Goal: Task Accomplishment & Management: Manage account settings

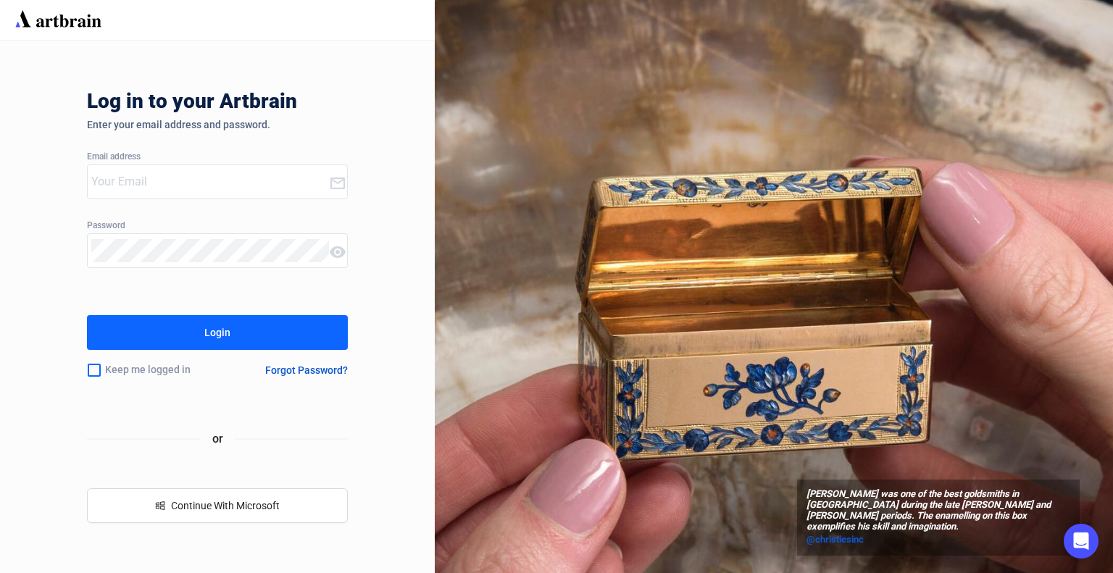
click at [131, 159] on div "Email address" at bounding box center [217, 157] width 261 height 10
click at [141, 178] on input "email" at bounding box center [210, 181] width 238 height 23
type input "0"
type input "[EMAIL_ADDRESS][DOMAIN_NAME]"
click at [91, 370] on input "checkbox" at bounding box center [94, 370] width 14 height 30
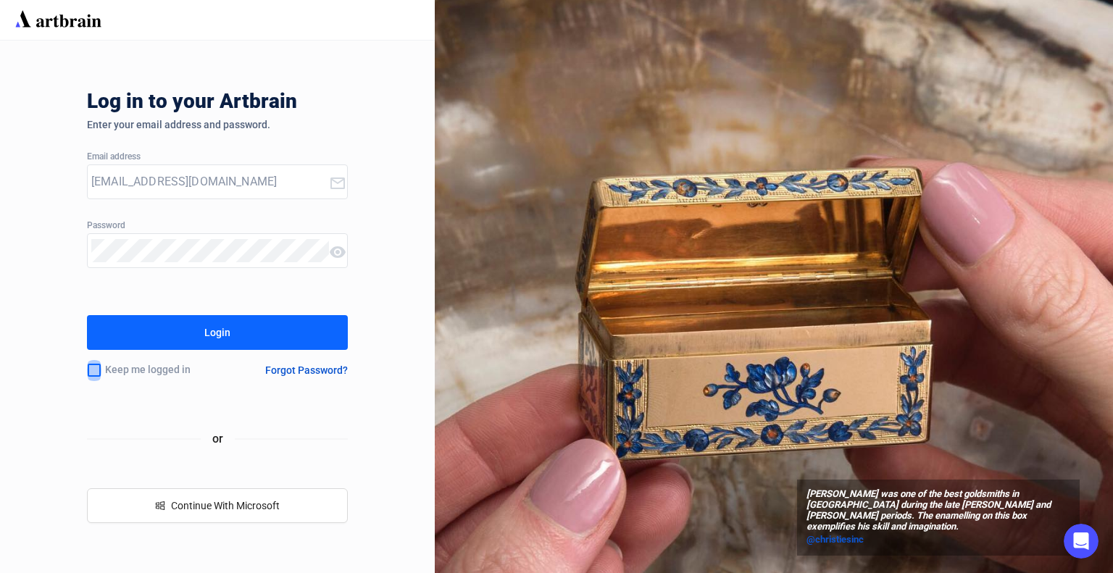
checkbox input "true"
click at [198, 338] on button "Login" at bounding box center [217, 332] width 261 height 35
